Goal: Task Accomplishment & Management: Manage account settings

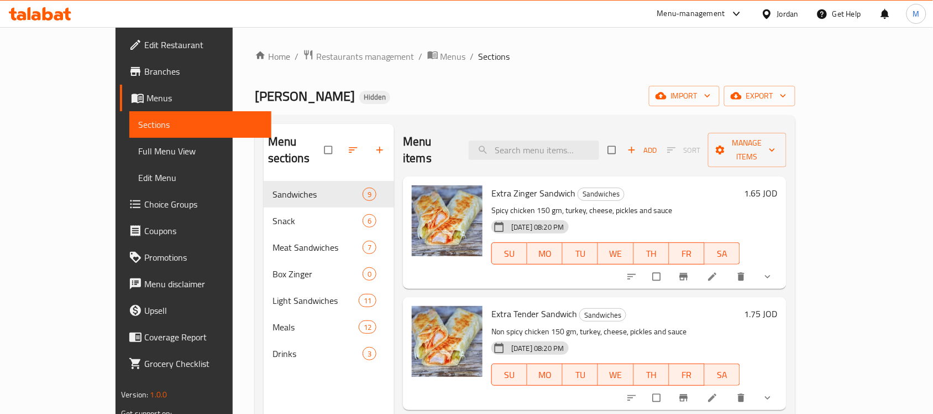
click at [782, 12] on div "Jordan" at bounding box center [788, 14] width 22 height 12
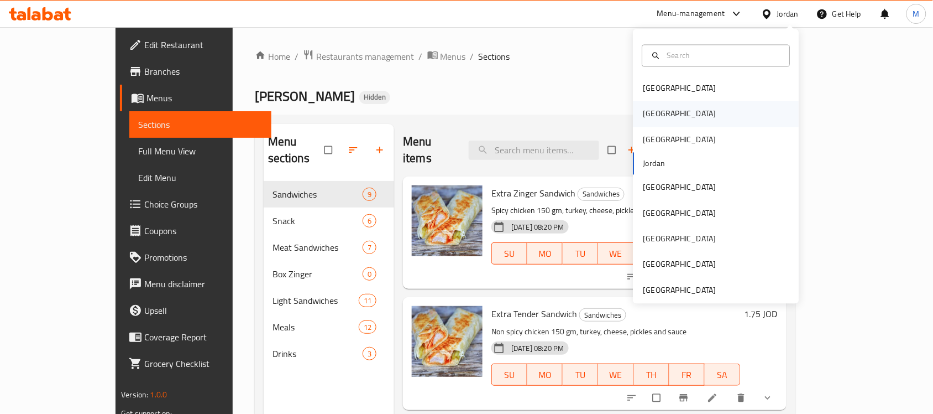
click at [656, 117] on div "[GEOGRAPHIC_DATA]" at bounding box center [680, 113] width 91 height 25
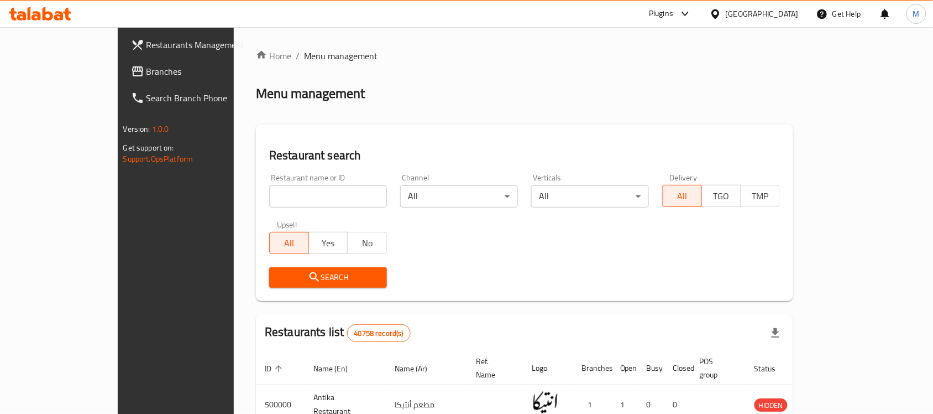
drag, startPoint x: 280, startPoint y: 195, endPoint x: 267, endPoint y: 196, distance: 12.8
click at [280, 195] on input "search" at bounding box center [328, 196] width 118 height 22
paste input "Koala coffee"
type input "Koala coffee"
click button "Search" at bounding box center [328, 277] width 118 height 20
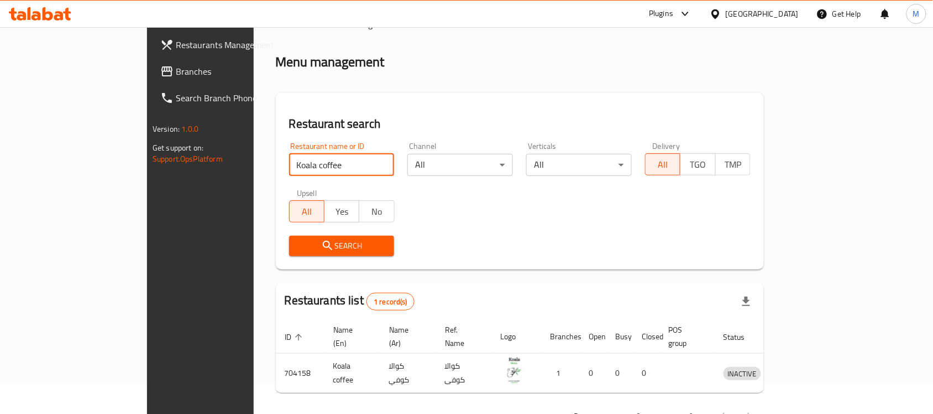
scroll to position [58, 0]
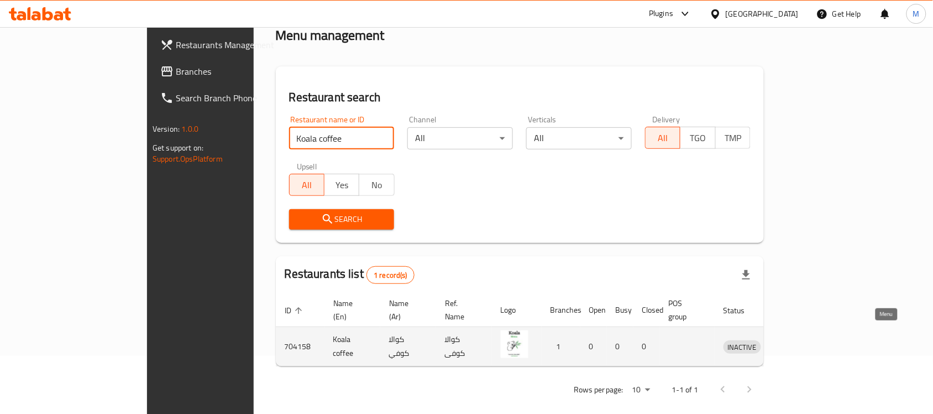
click at [804, 340] on link "enhanced table" at bounding box center [794, 346] width 20 height 13
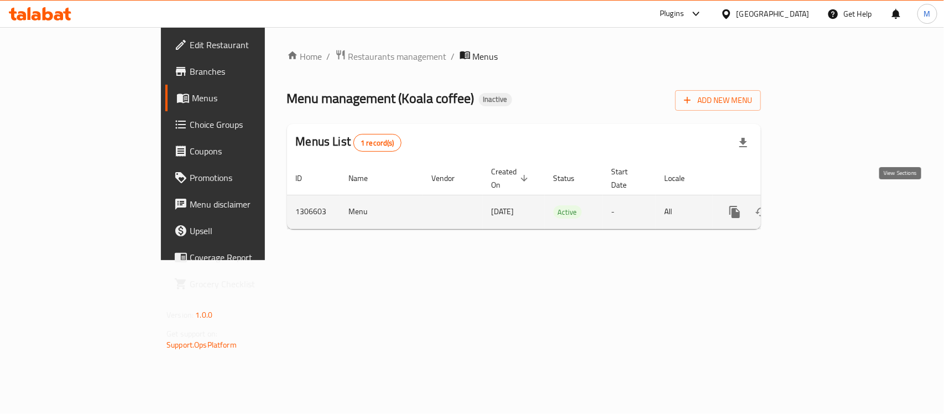
click at [821, 205] on icon "enhanced table" at bounding box center [814, 211] width 13 height 13
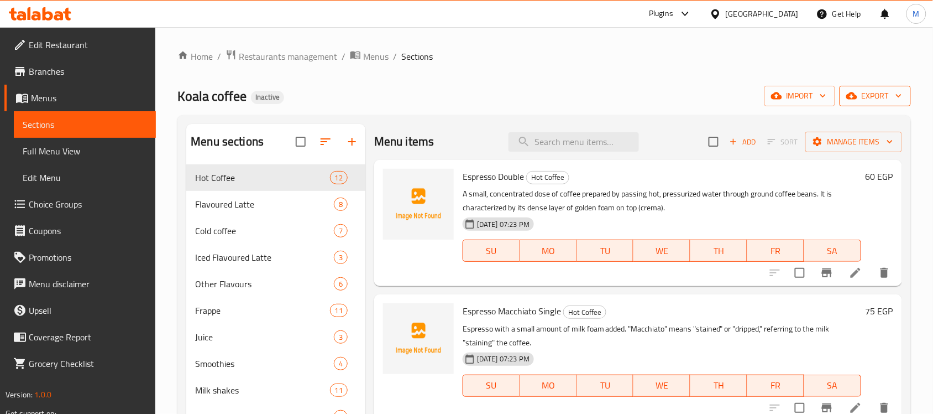
click at [883, 106] on button "export" at bounding box center [875, 96] width 71 height 20
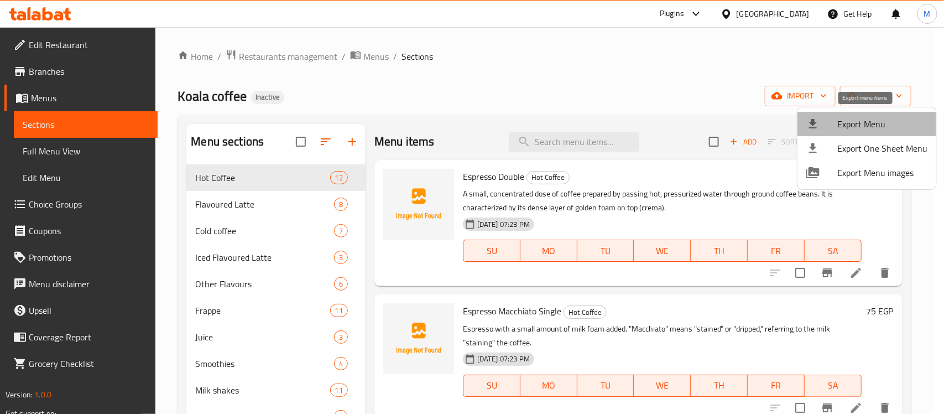
click at [869, 129] on span "Export Menu" at bounding box center [882, 123] width 90 height 13
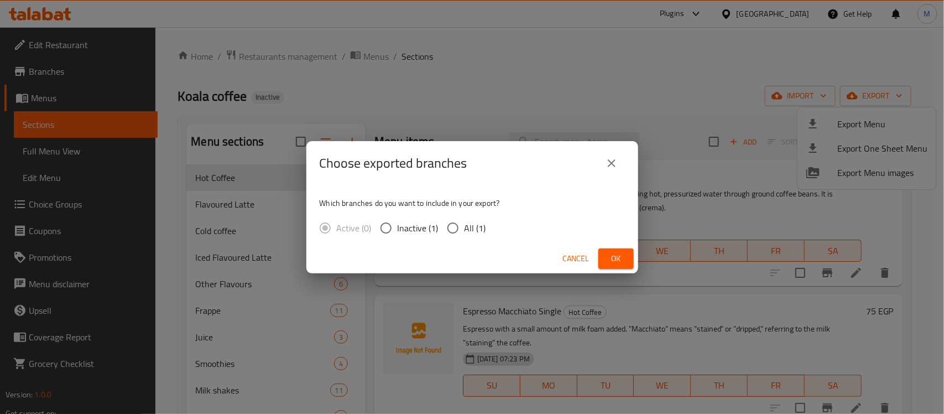
click at [480, 226] on span "All (1)" at bounding box center [475, 227] width 22 height 13
click at [464, 226] on input "All (1)" at bounding box center [452, 227] width 23 height 23
radio input "true"
click at [626, 254] on button "Ok" at bounding box center [615, 258] width 35 height 20
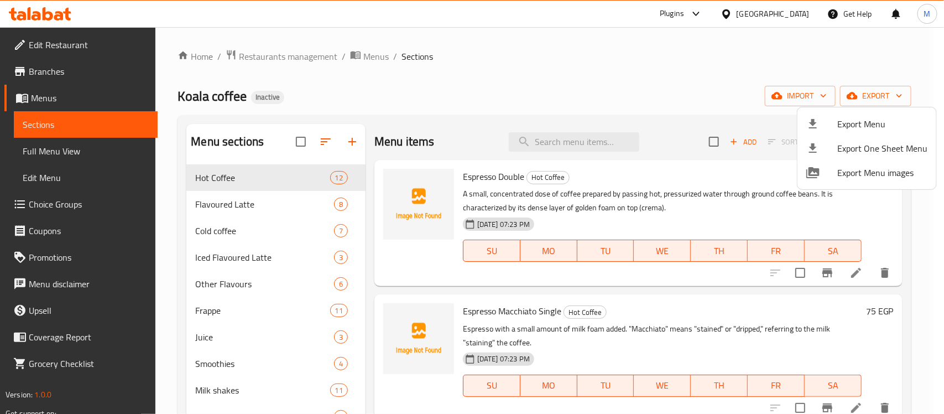
click at [382, 56] on div at bounding box center [472, 207] width 944 height 414
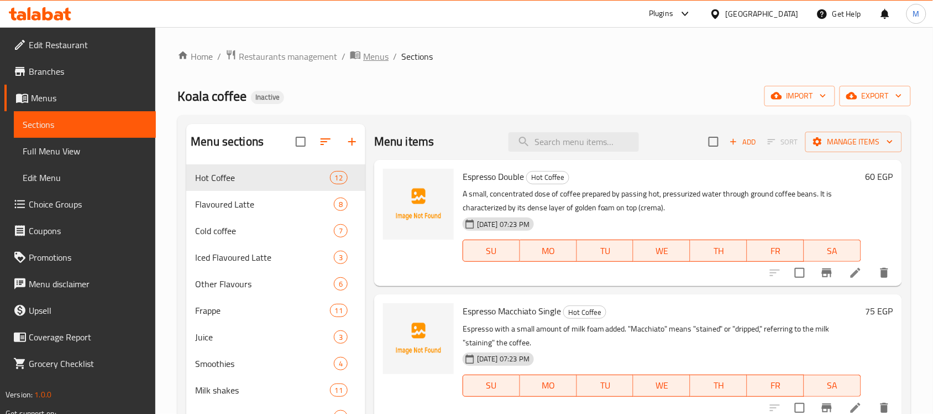
click at [379, 58] on span "Menus" at bounding box center [375, 56] width 25 height 13
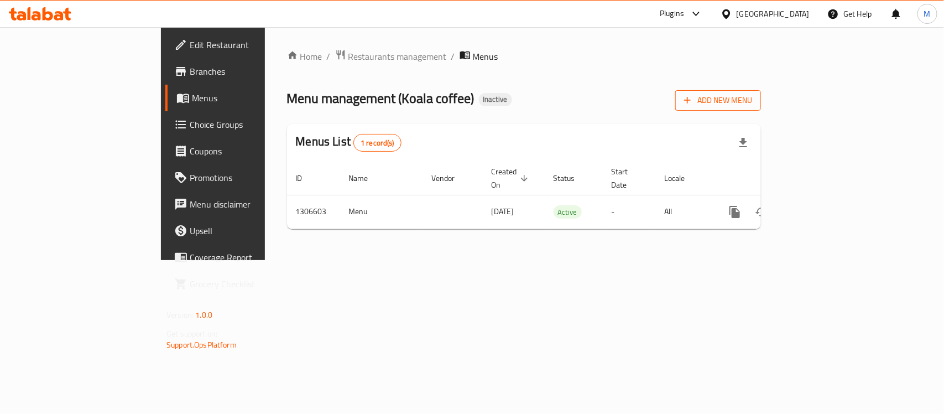
click at [761, 92] on button "Add New Menu" at bounding box center [718, 100] width 86 height 20
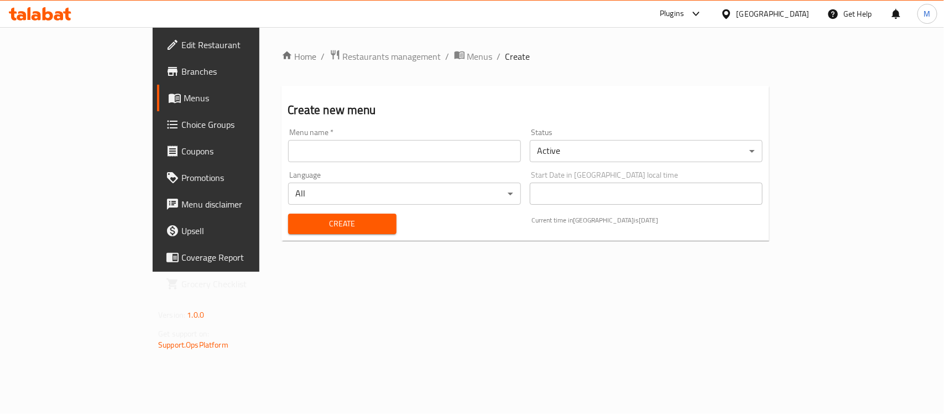
click at [300, 142] on input "text" at bounding box center [404, 151] width 233 height 22
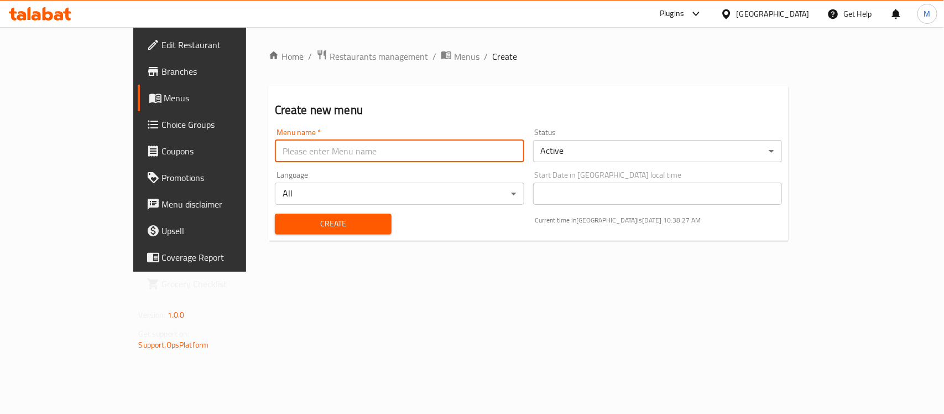
type input "New"
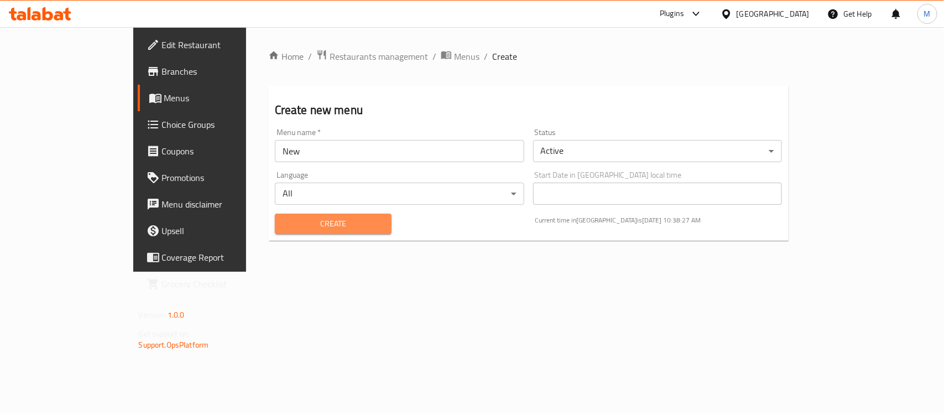
click at [297, 220] on span "Create" at bounding box center [333, 224] width 99 height 14
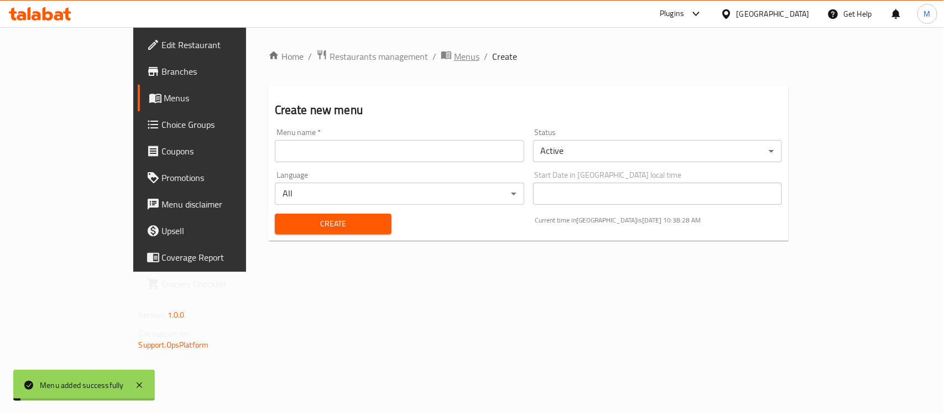
click at [454, 51] on span "Menus" at bounding box center [466, 56] width 25 height 13
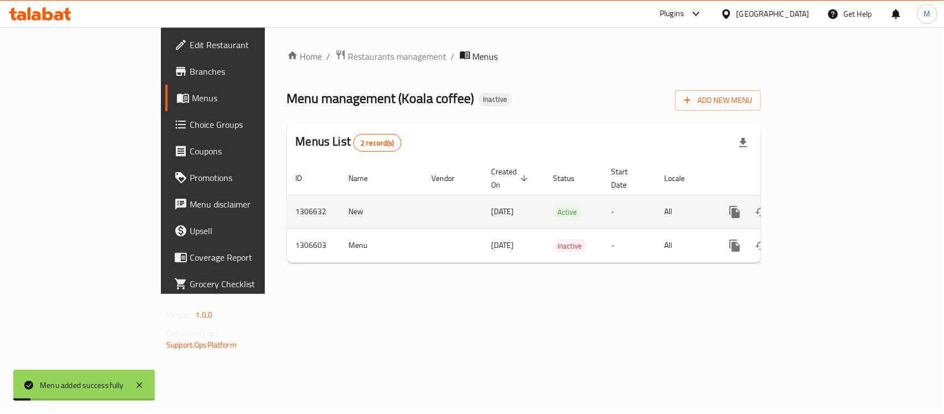
click at [821, 205] on icon "enhanced table" at bounding box center [814, 211] width 13 height 13
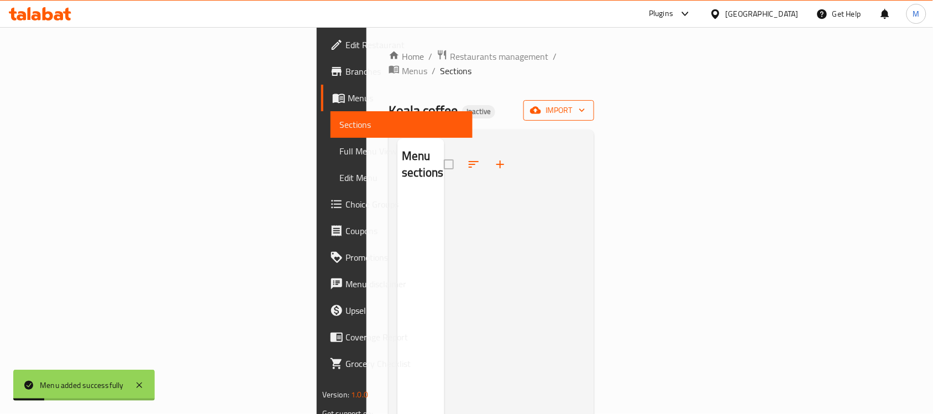
click at [586, 103] on span "import" at bounding box center [559, 110] width 53 height 14
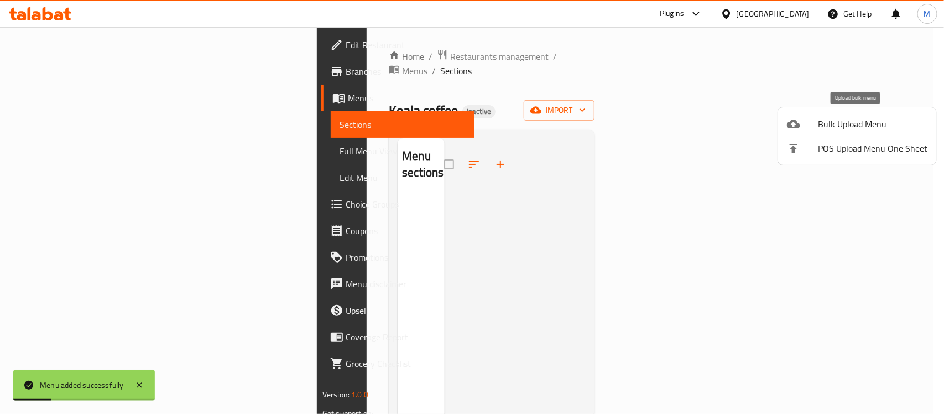
click at [854, 117] on span "Bulk Upload Menu" at bounding box center [872, 123] width 109 height 13
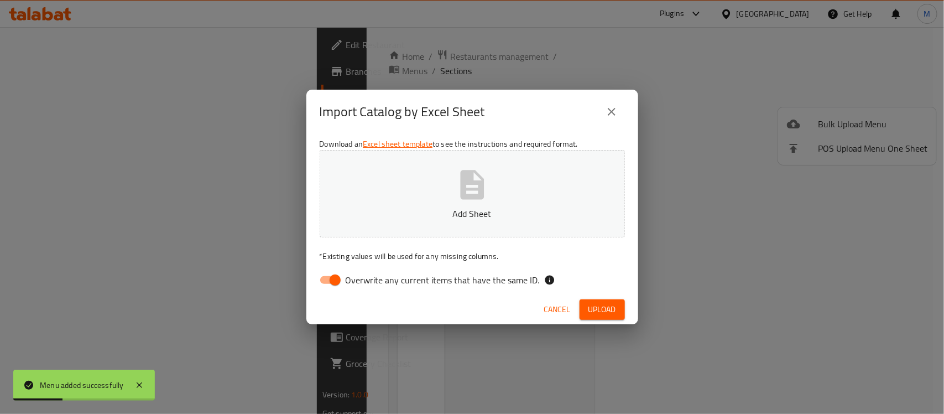
click at [344, 286] on input "Overwrite any current items that have the same ID." at bounding box center [335, 279] width 63 height 21
checkbox input "false"
drag, startPoint x: 549, startPoint y: 117, endPoint x: 587, endPoint y: 260, distance: 148.4
click at [549, 117] on div "Import Catalog by Excel Sheet" at bounding box center [472, 111] width 305 height 27
click at [604, 302] on span "Upload" at bounding box center [602, 309] width 28 height 14
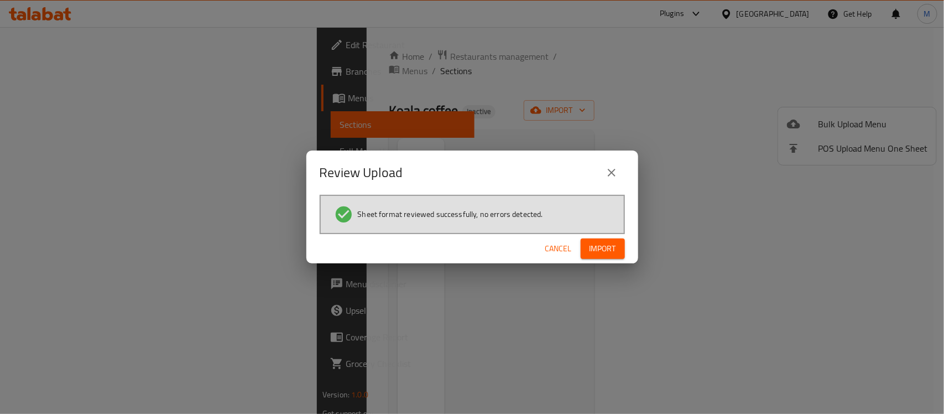
click at [606, 244] on span "Import" at bounding box center [602, 249] width 27 height 14
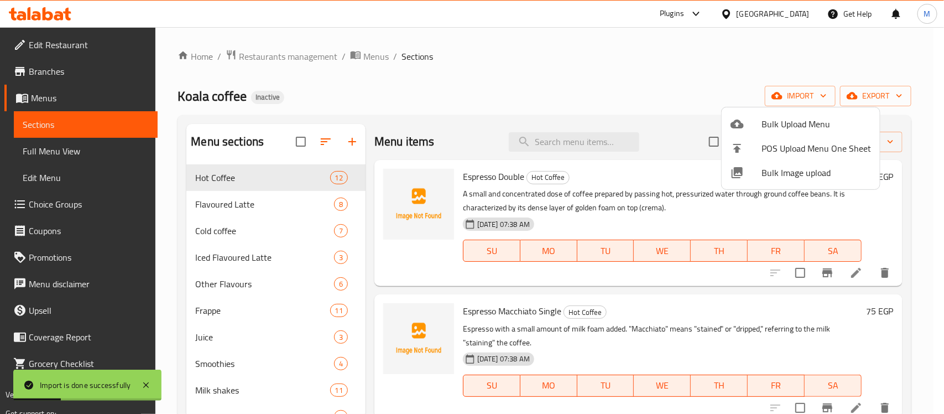
click at [544, 70] on div at bounding box center [472, 207] width 944 height 414
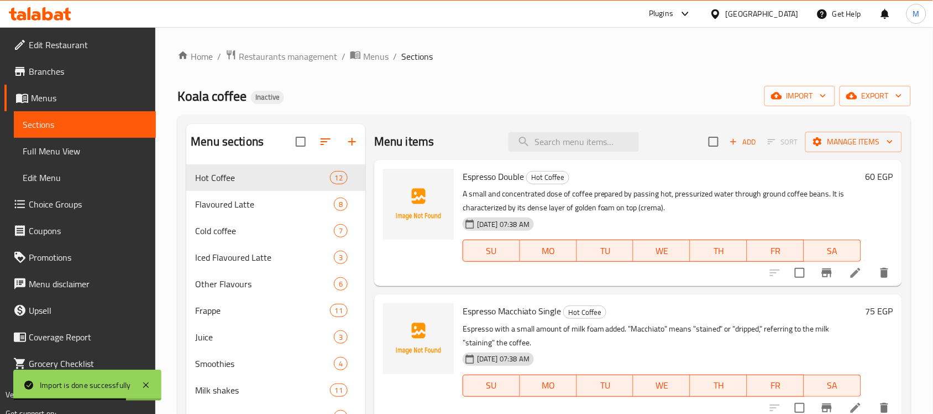
click at [71, 149] on span "Full Menu View" at bounding box center [85, 150] width 124 height 13
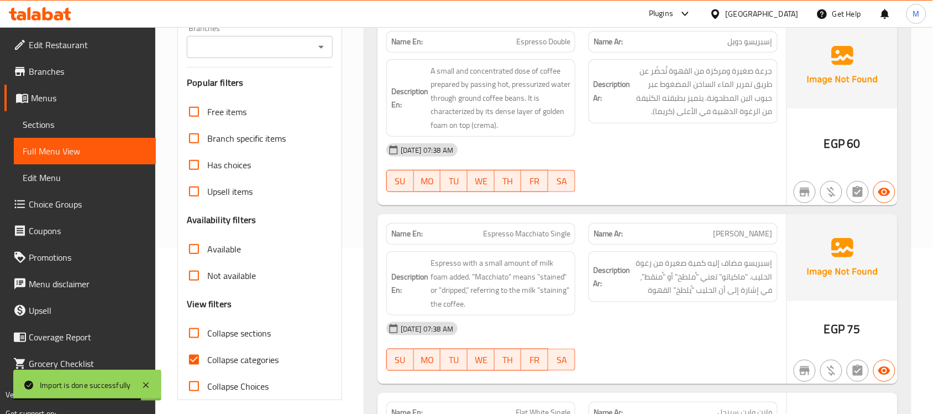
scroll to position [207, 0]
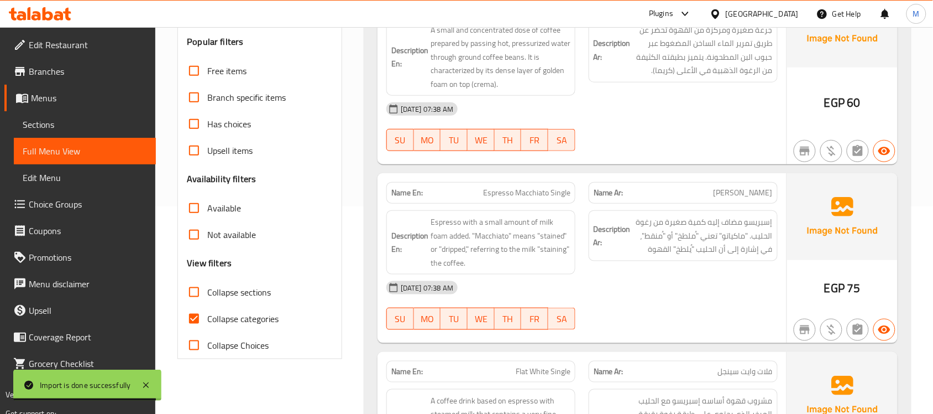
click at [202, 319] on input "Collapse categories" at bounding box center [194, 318] width 27 height 27
checkbox input "false"
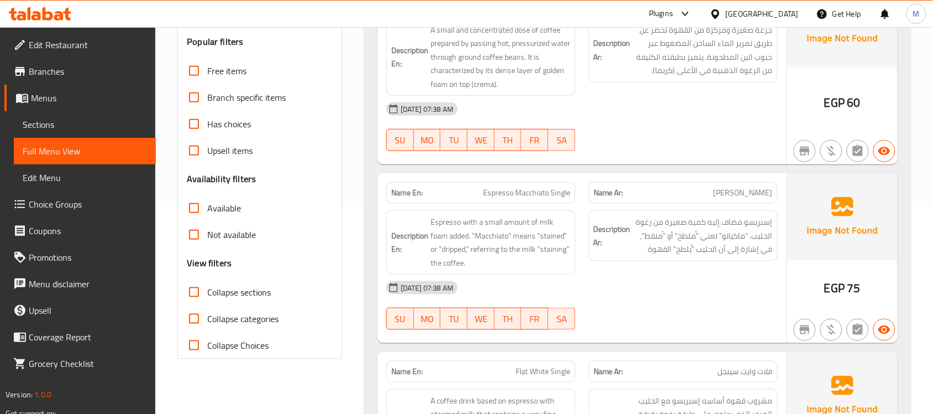
click at [789, 12] on div "[GEOGRAPHIC_DATA]" at bounding box center [762, 14] width 73 height 12
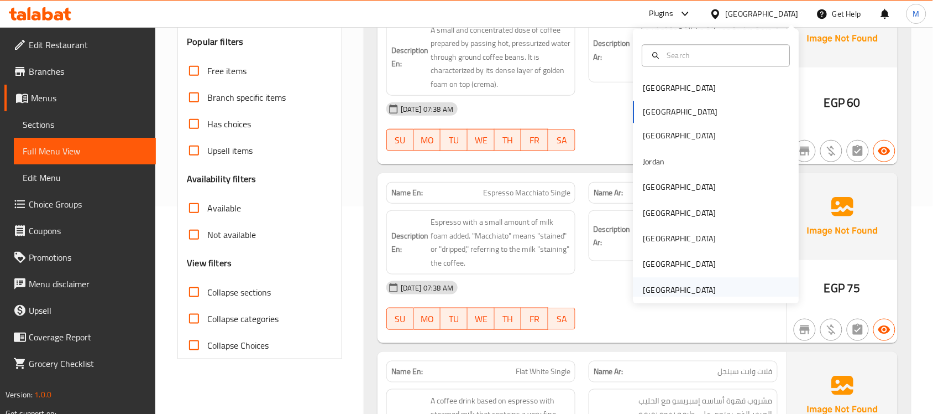
click at [730, 282] on div "[GEOGRAPHIC_DATA]" at bounding box center [717, 289] width 166 height 25
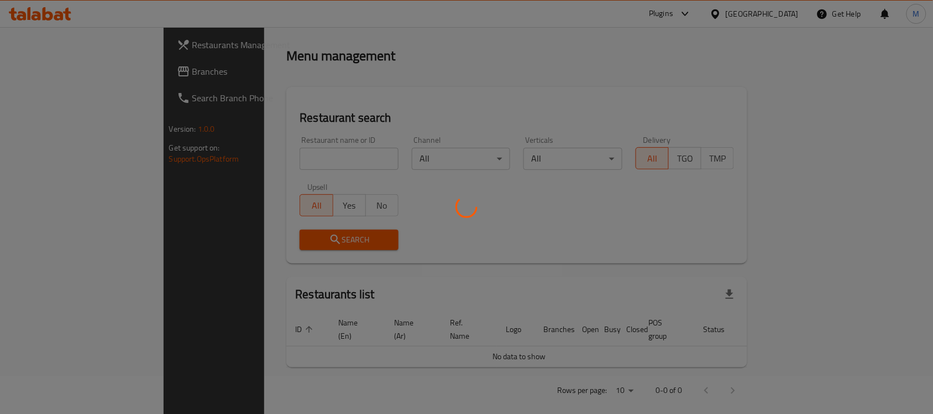
scroll to position [207, 0]
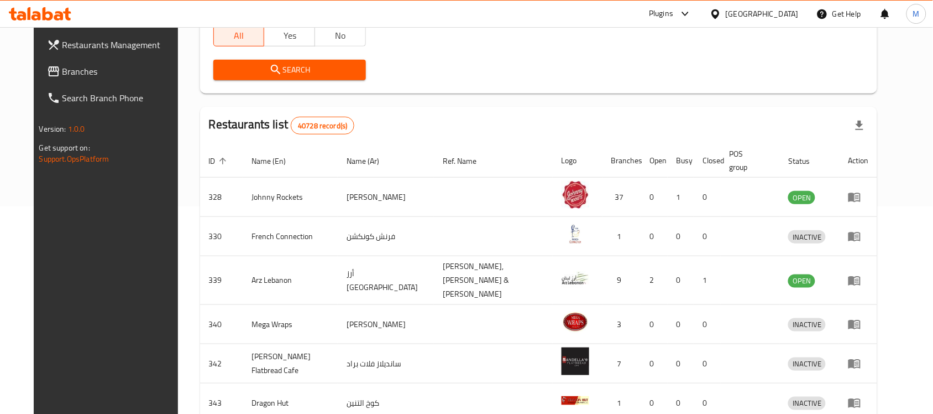
click at [108, 73] on span "Branches" at bounding box center [121, 71] width 118 height 13
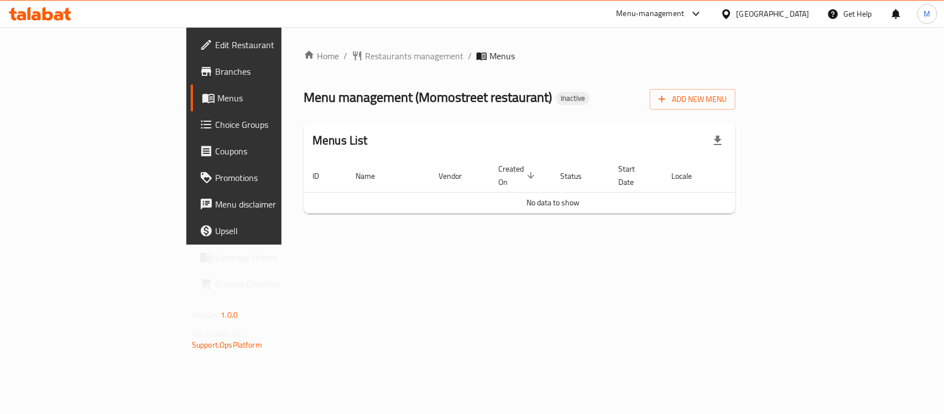
click at [215, 71] on span "Branches" at bounding box center [275, 71] width 120 height 13
